Goal: Task Accomplishment & Management: Use online tool/utility

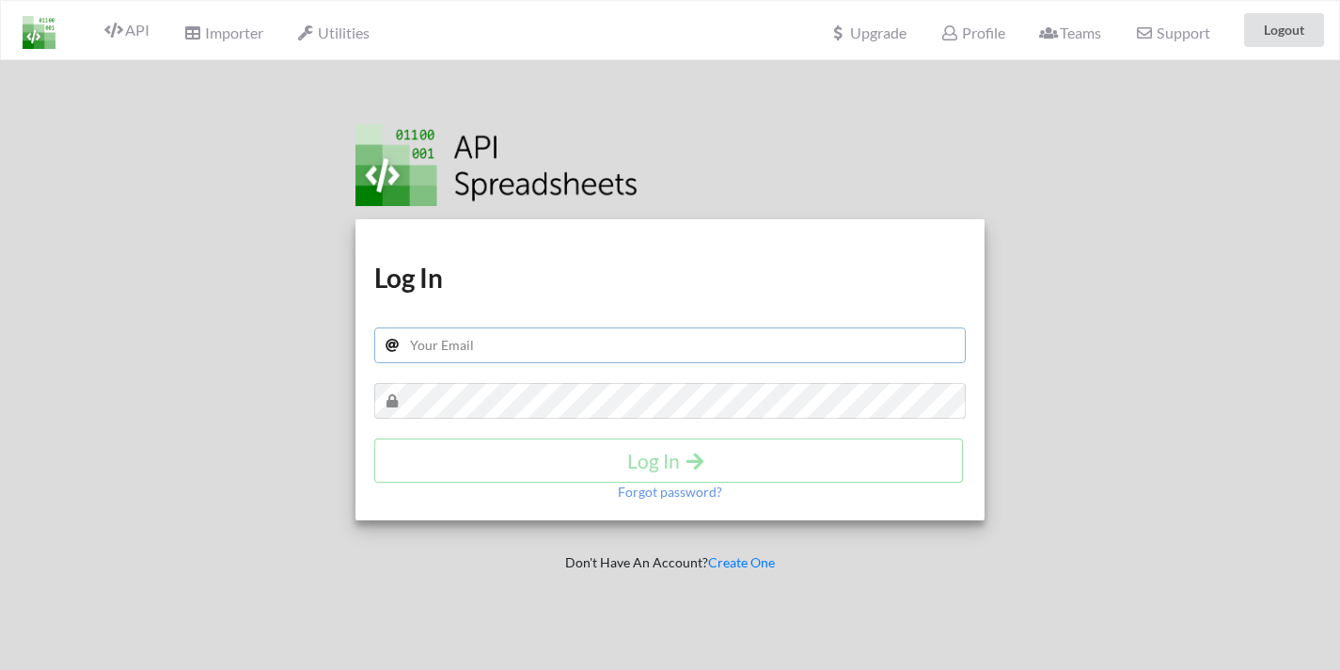
type input "[EMAIL_ADDRESS][DOMAIN_NAME]"
click at [516, 461] on div "Log In" at bounding box center [670, 460] width 593 height 44
click at [552, 461] on h4 "Log In" at bounding box center [668, 461] width 549 height 24
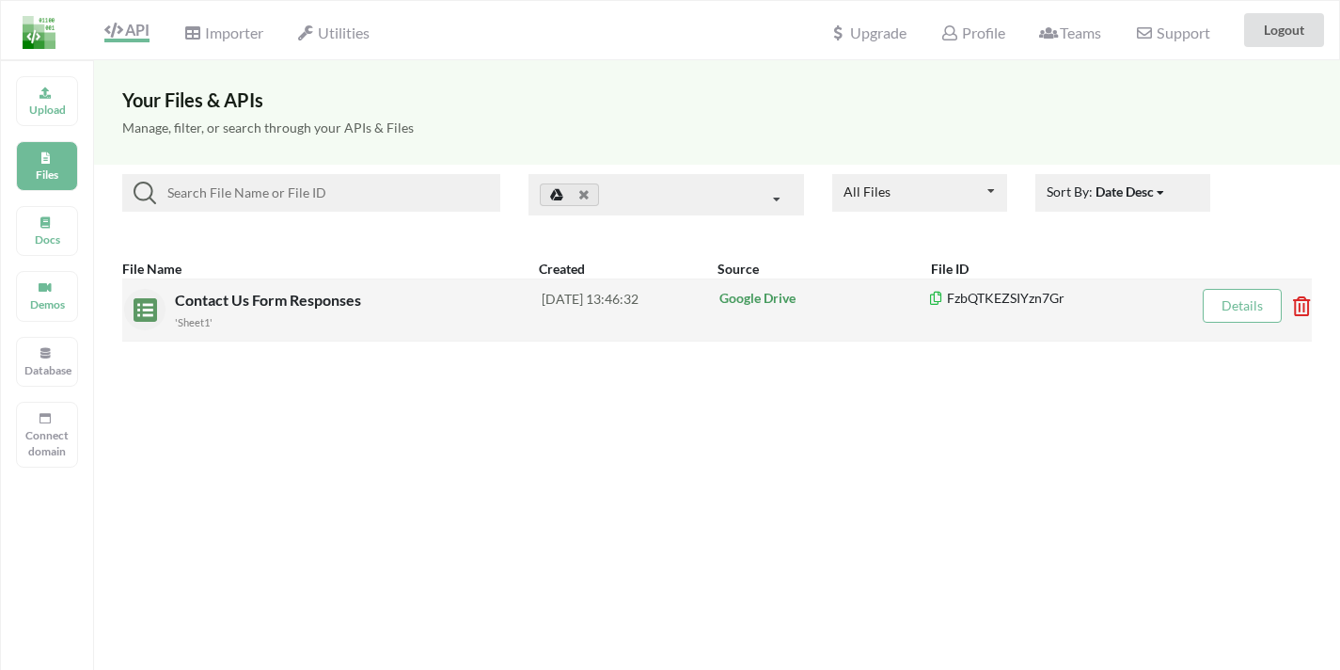
click at [411, 300] on div "Contact Us Form Responses 'Sheet1'" at bounding box center [358, 310] width 367 height 42
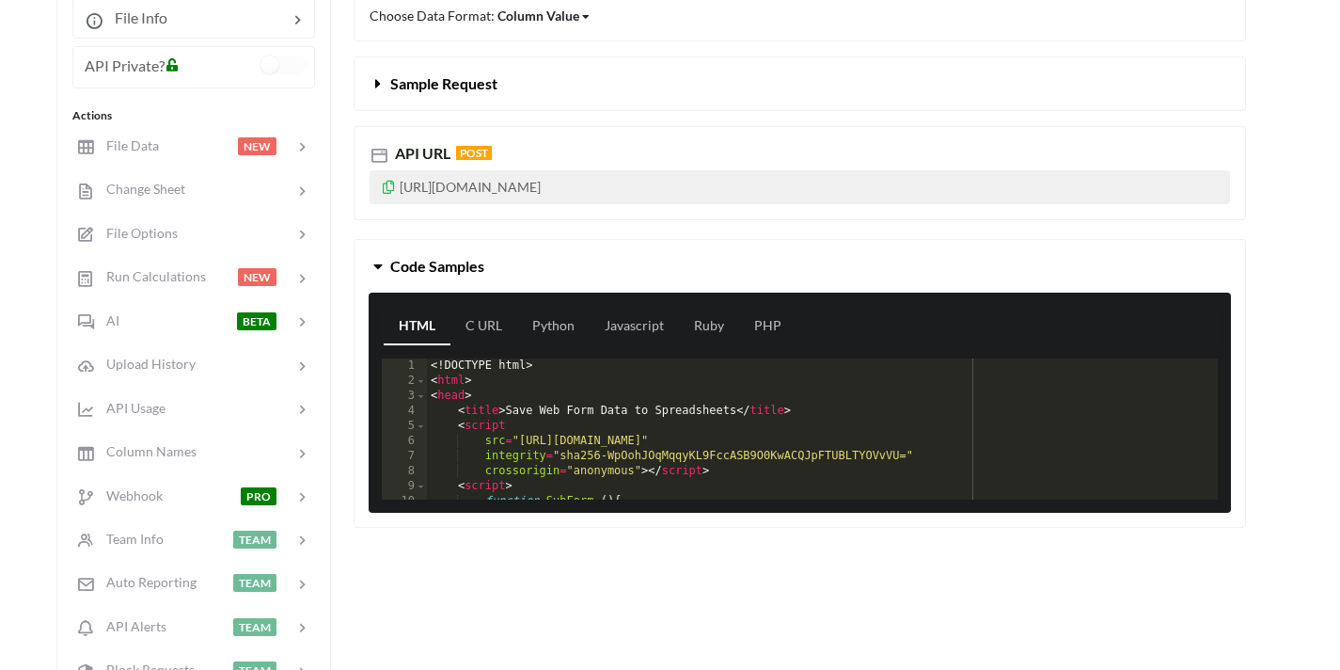
scroll to position [293, 0]
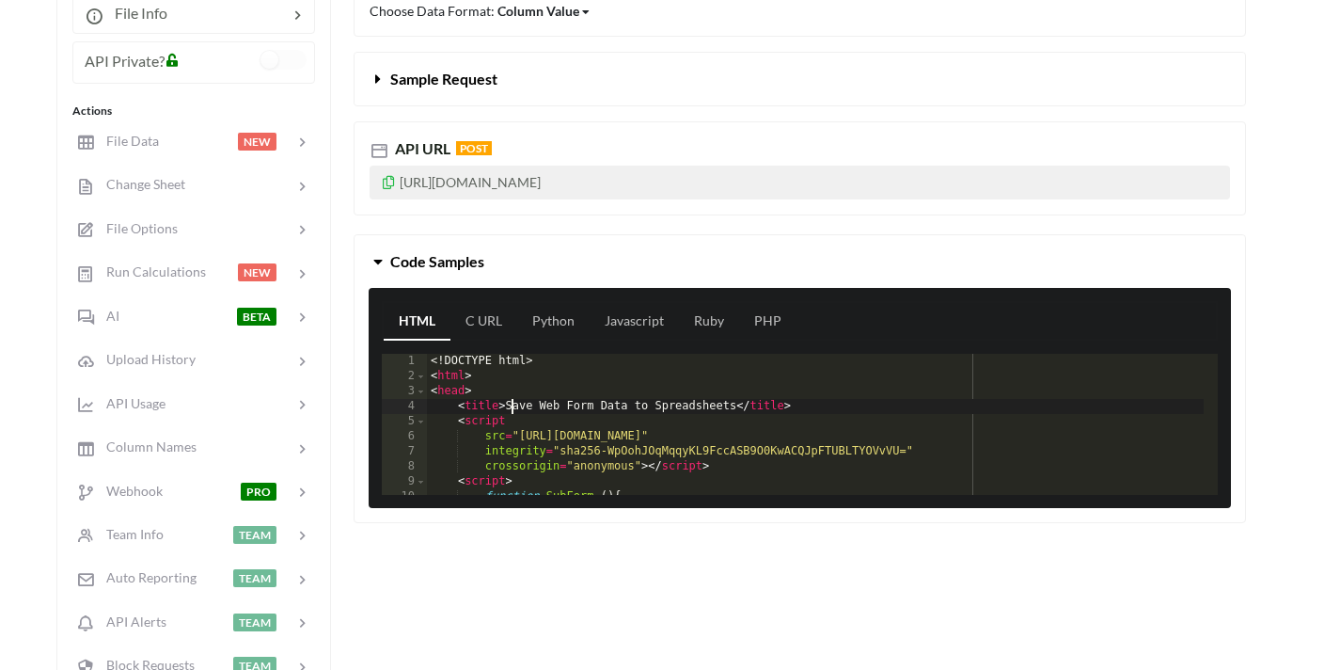
click at [509, 410] on div "<! DOCTYPE html > < html > < head > < title > Save Web Form Data to Spreadsheet…" at bounding box center [815, 439] width 777 height 171
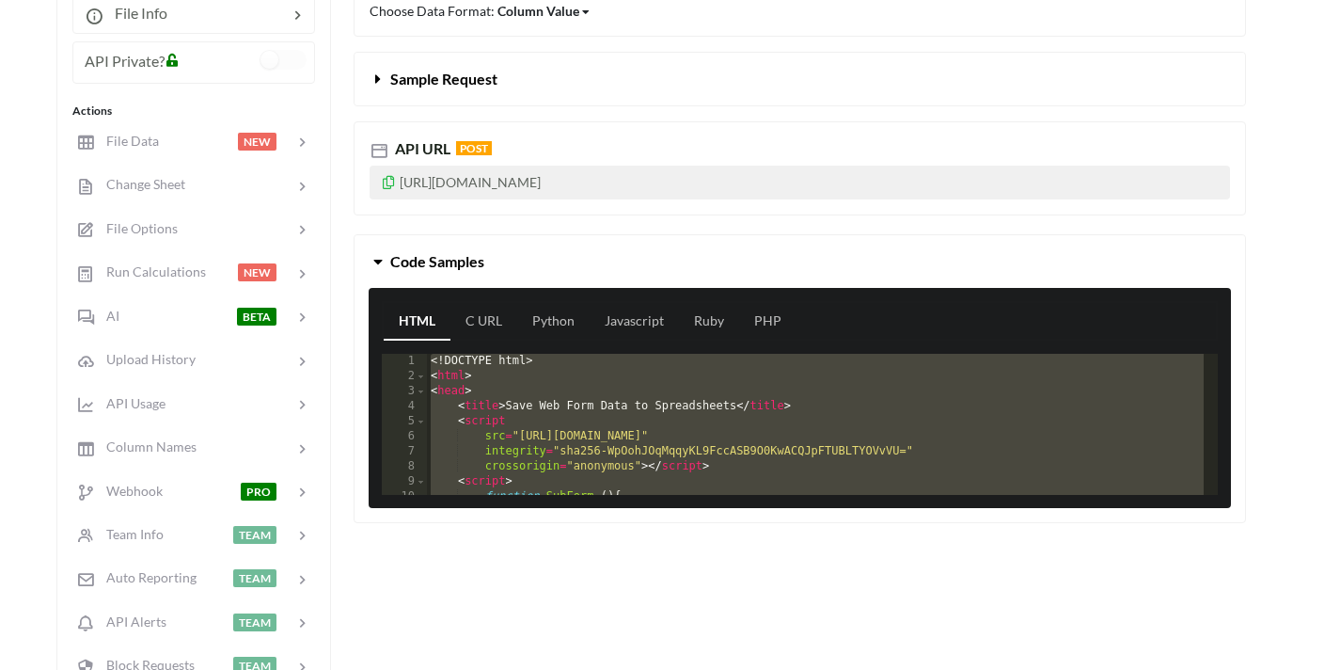
scroll to position [672, 0]
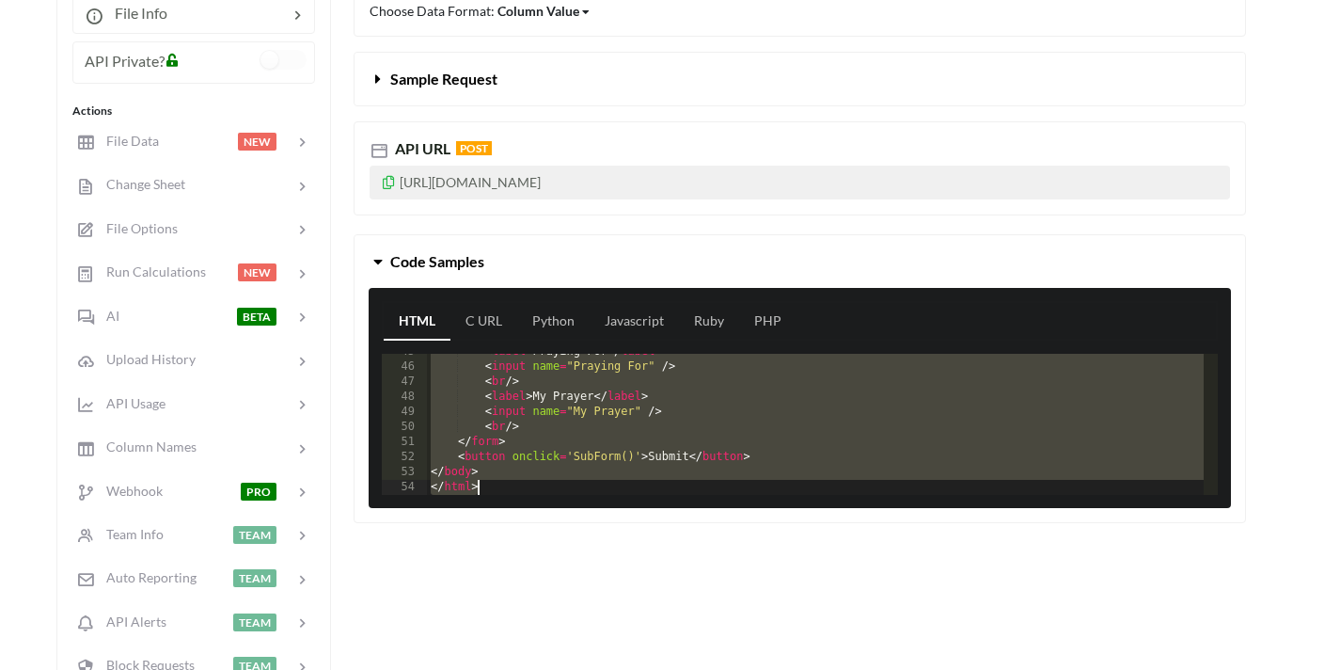
click at [498, 437] on div "< label > Praying For </ label > < input name = "Praying For" /> < br /> < labe…" at bounding box center [815, 429] width 777 height 171
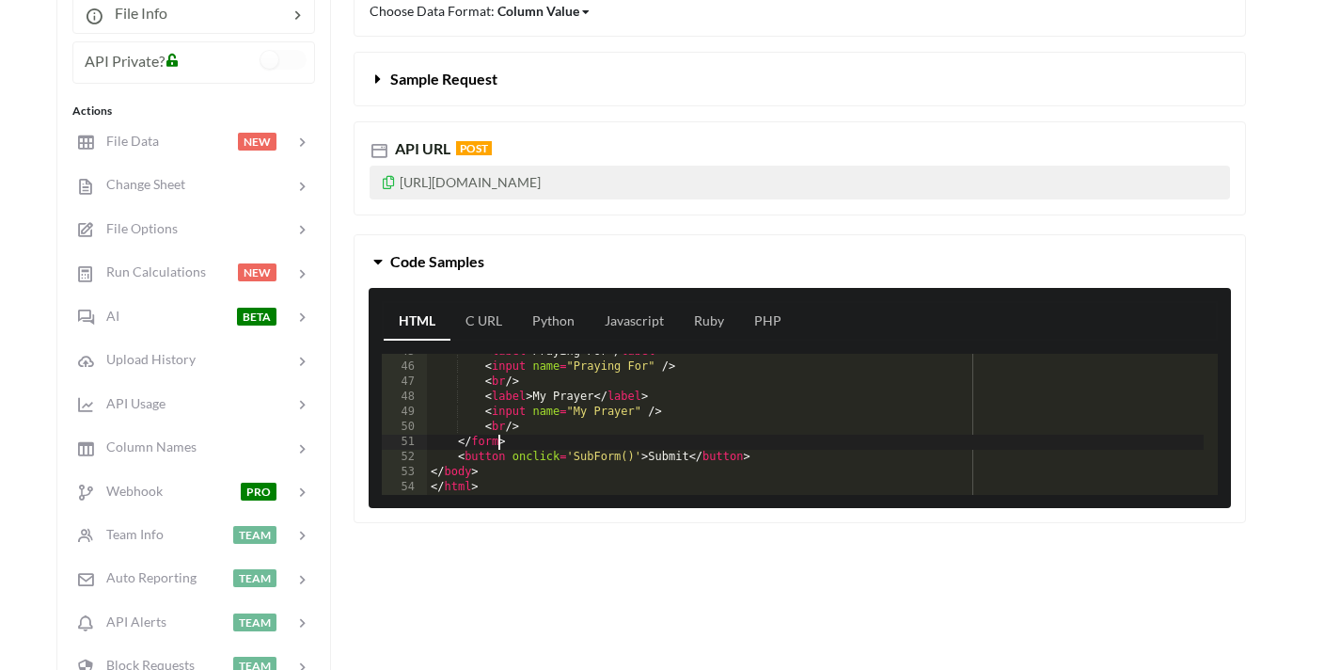
click at [501, 454] on div "< label > Praying For </ label > < input name = "Praying For" /> < br /> < labe…" at bounding box center [815, 429] width 777 height 171
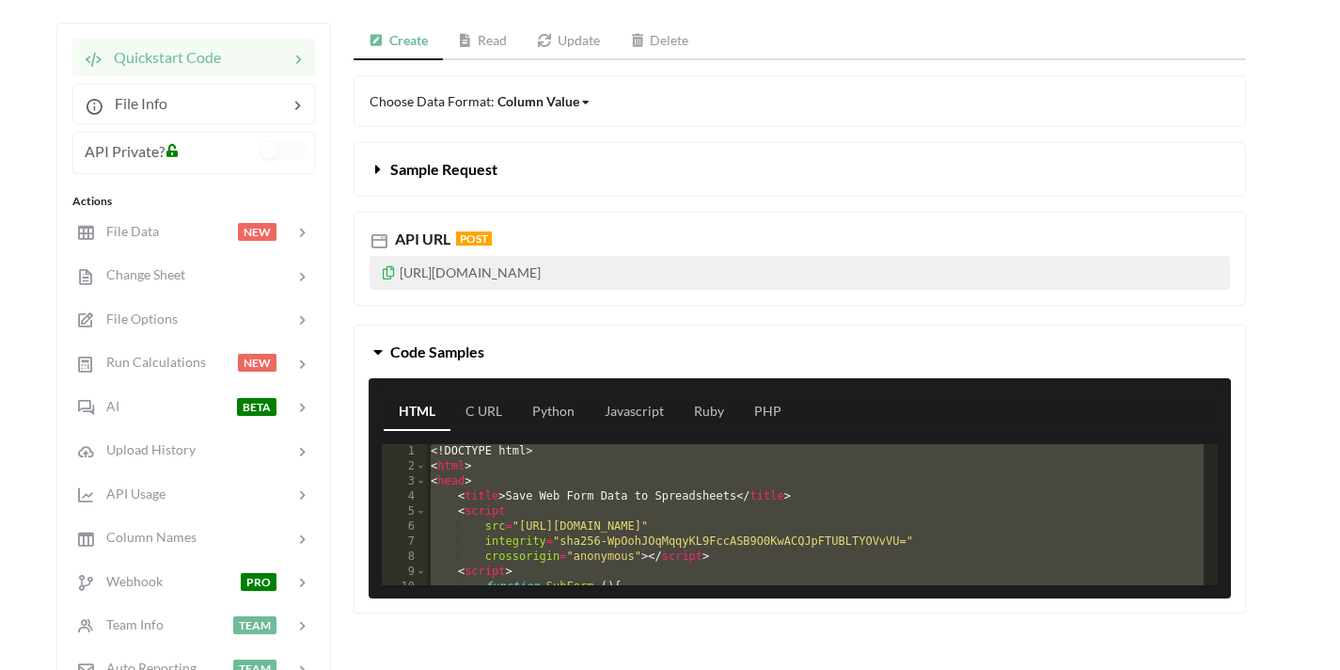
scroll to position [194, 0]
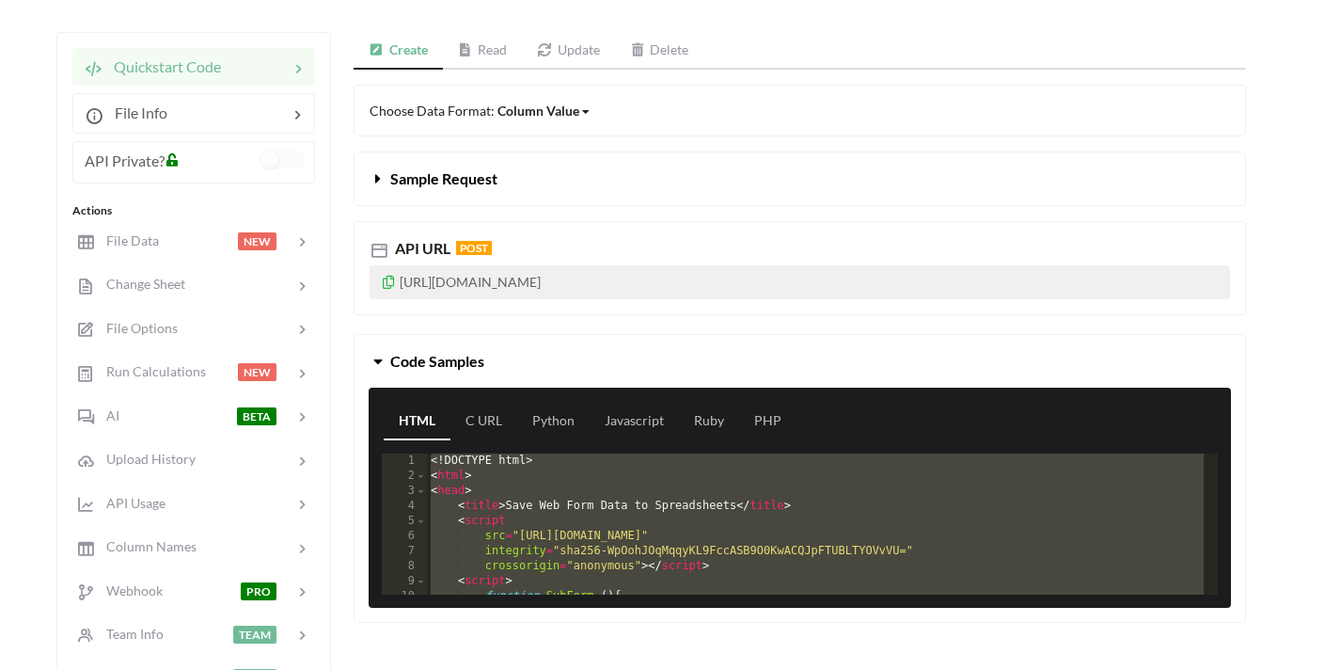
click at [565, 498] on div "<! DOCTYPE html > < html > < head > < title > Save Web Form Data to Spreadsheet…" at bounding box center [815, 538] width 777 height 171
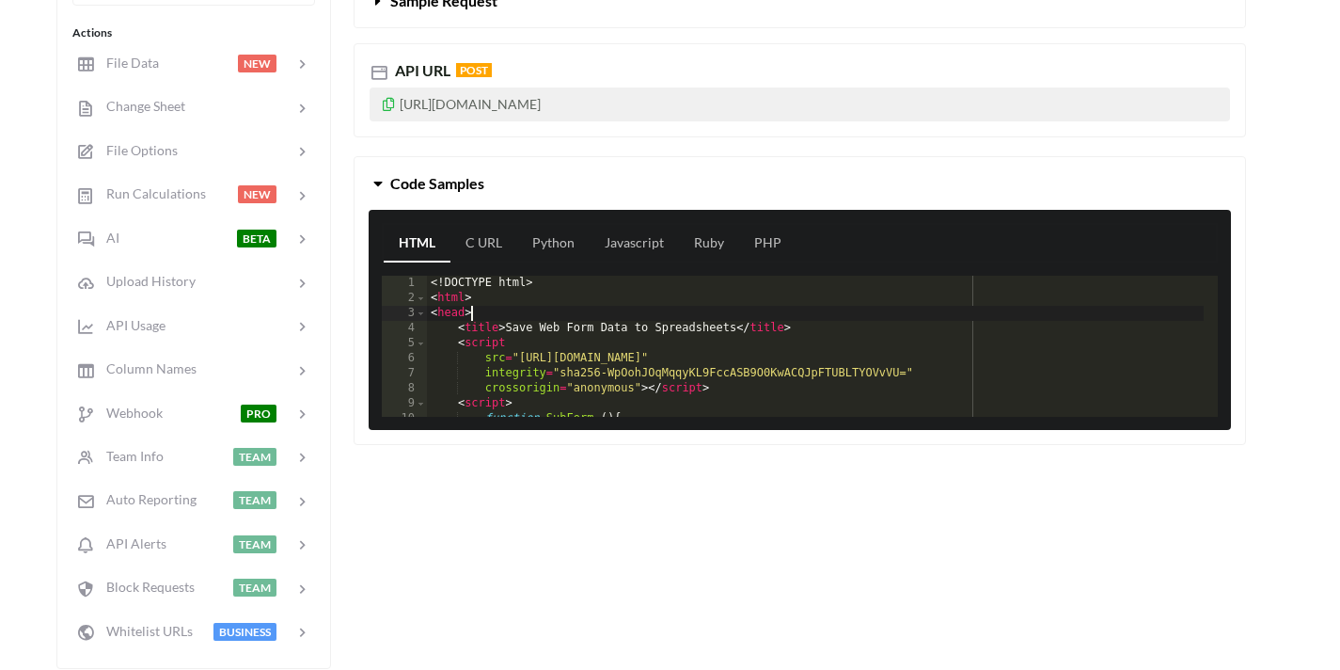
scroll to position [380, 0]
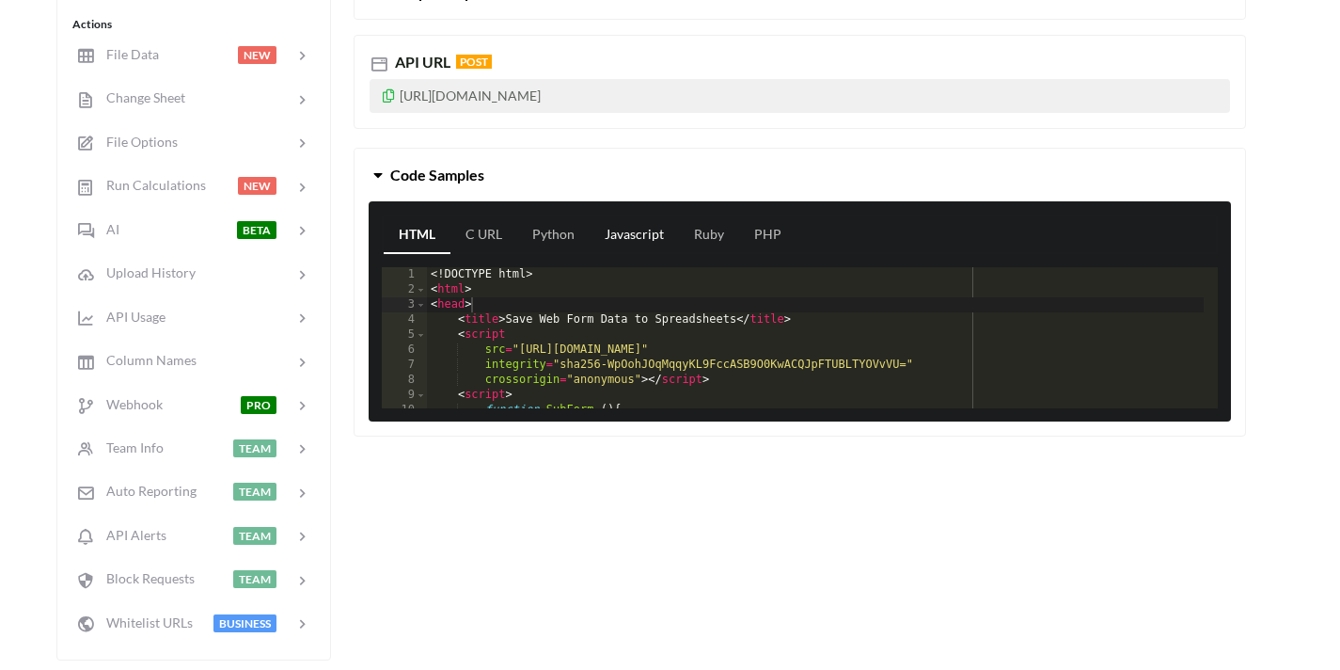
click at [646, 230] on link "Javascript" at bounding box center [634, 235] width 89 height 38
